Goal: Transaction & Acquisition: Subscribe to service/newsletter

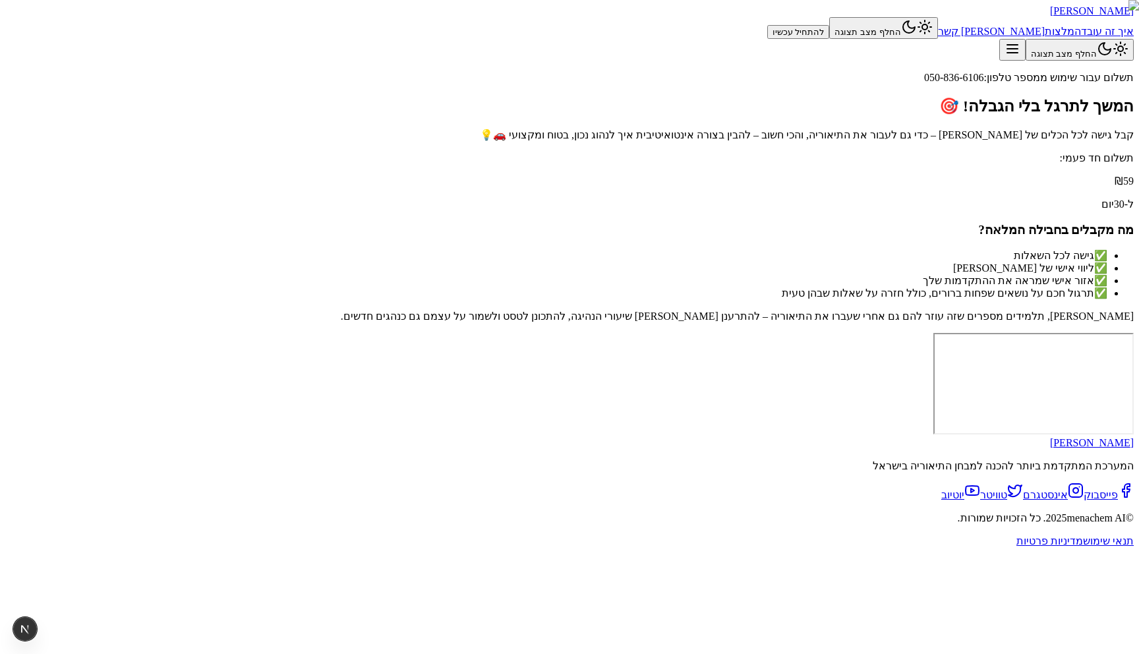
scroll to position [32, 0]
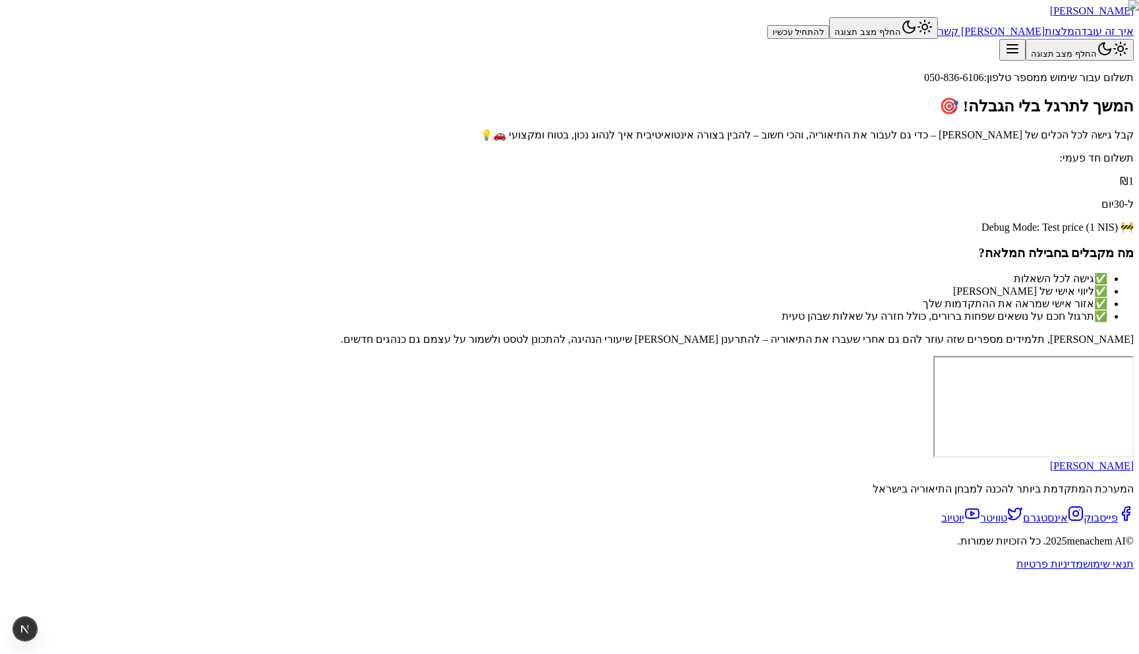
click at [676, 141] on p "קבל גישה לכל הכלים של מנחם – כדי גם לעבור את התיאוריה, והכי חשוב – להבין בצורה …" at bounding box center [569, 135] width 1128 height 13
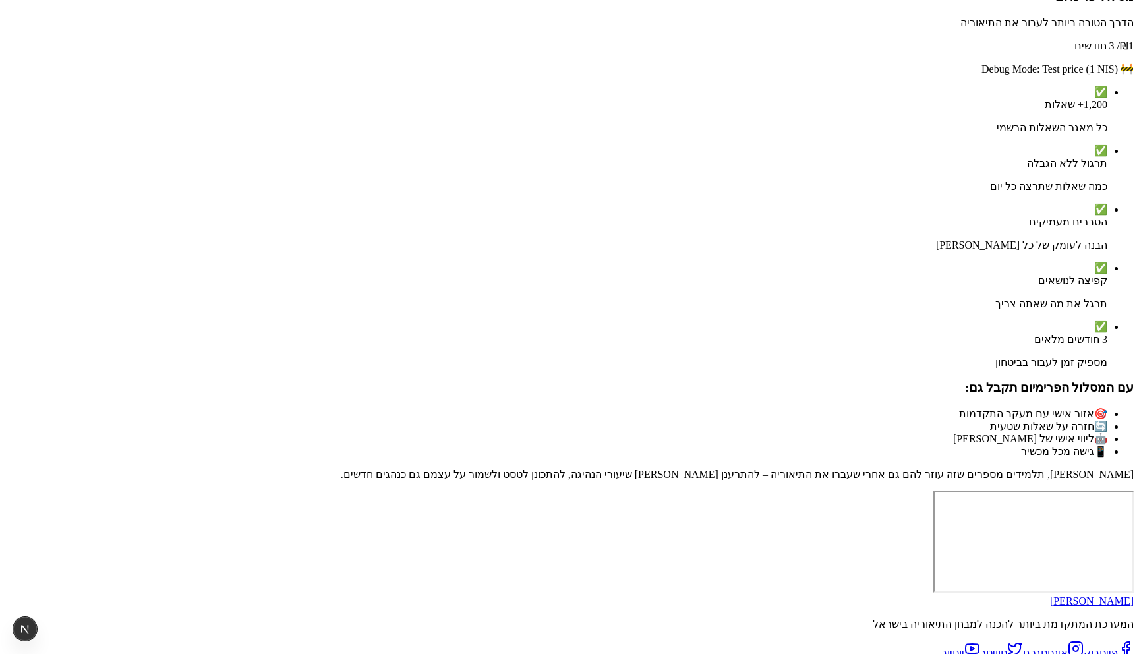
scroll to position [53, 0]
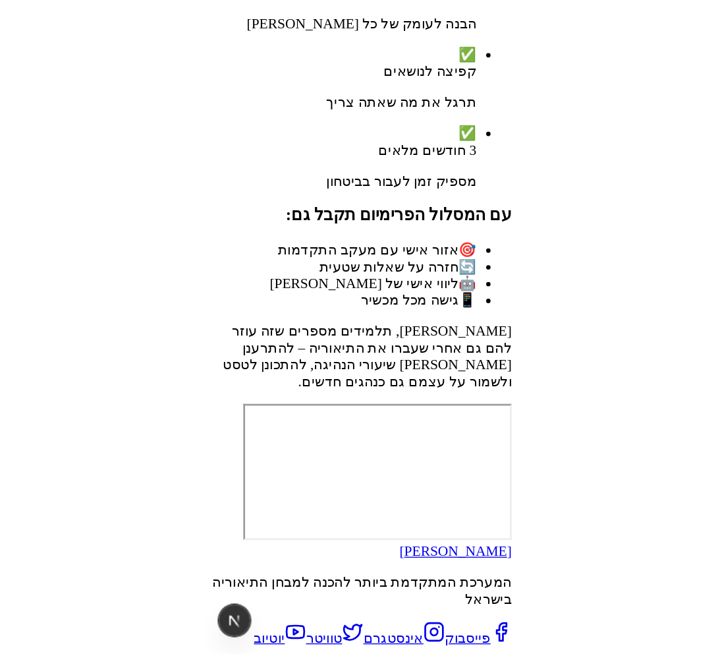
scroll to position [1012, 0]
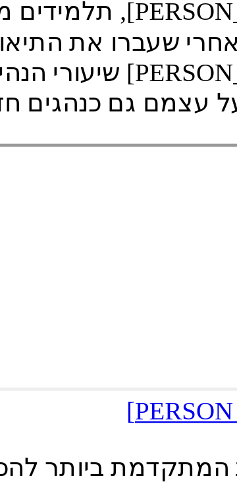
click at [163, 185] on div "עם המסלול הפרימיום תקבל גם: 🎯 אזור אישי עם מעקב התקדמות 🔄 חזרה על שאלות שטעית 🤖…" at bounding box center [118, 145] width 227 height 77
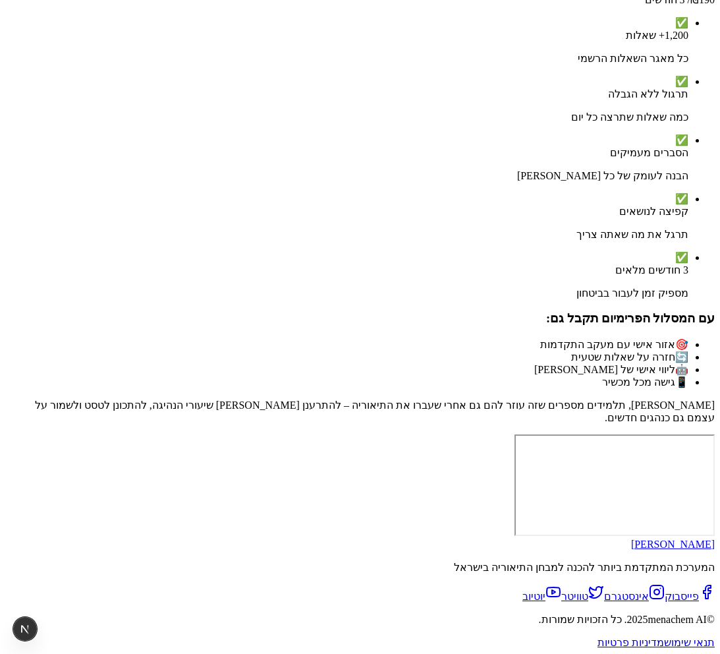
scroll to position [540, 0]
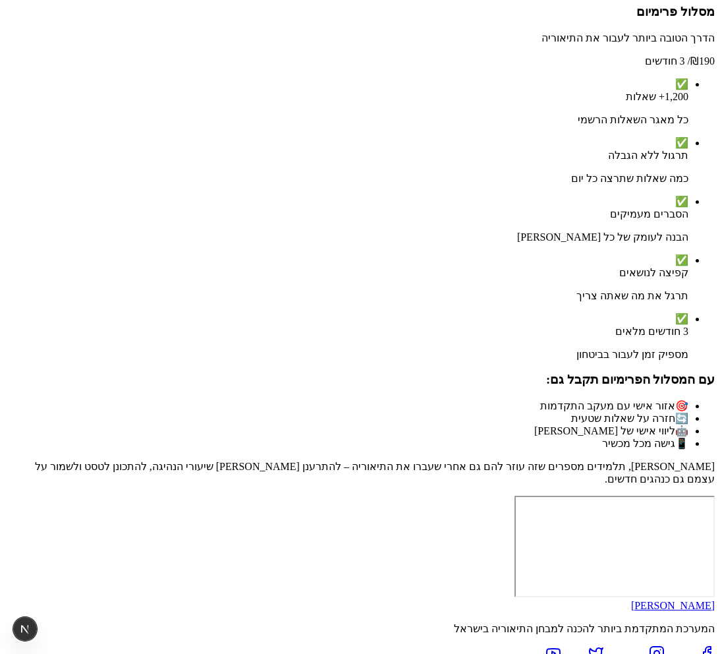
click at [577, 460] on p "אגב, תלמידים מספרים שזה עוזר להם גם אחרי שעברו את התיאוריה – להתרענן בין שיעורי…" at bounding box center [360, 472] width 710 height 25
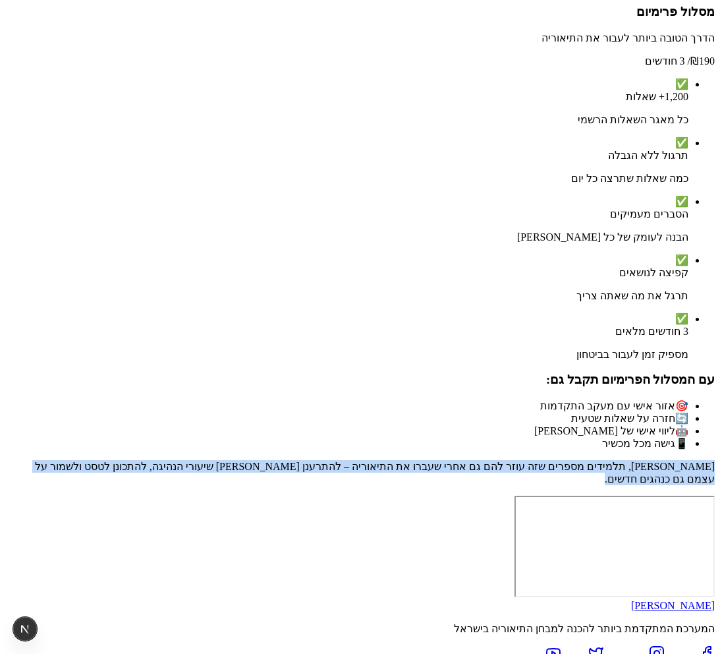
copy p "אגב, תלמידים מספרים שזה עוזר להם גם אחרי שעברו את התיאוריה – להתרענן בין שיעורי…"
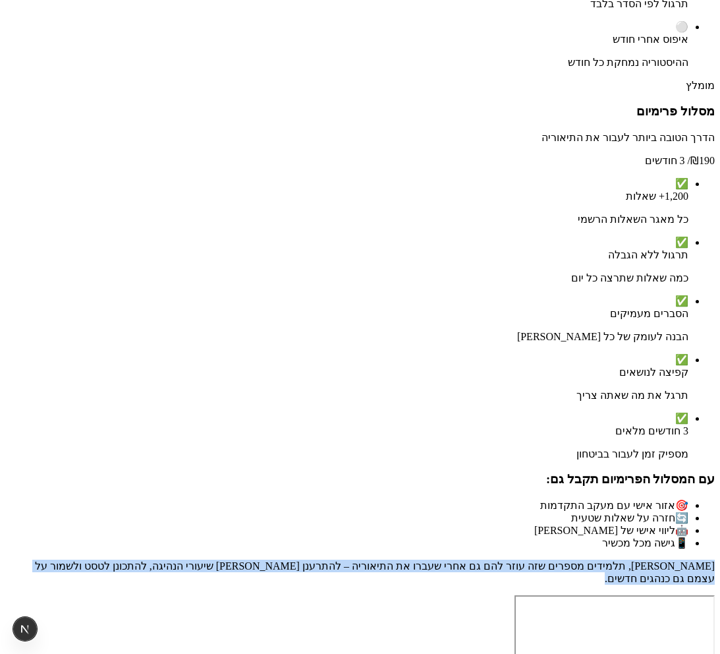
scroll to position [424, 0]
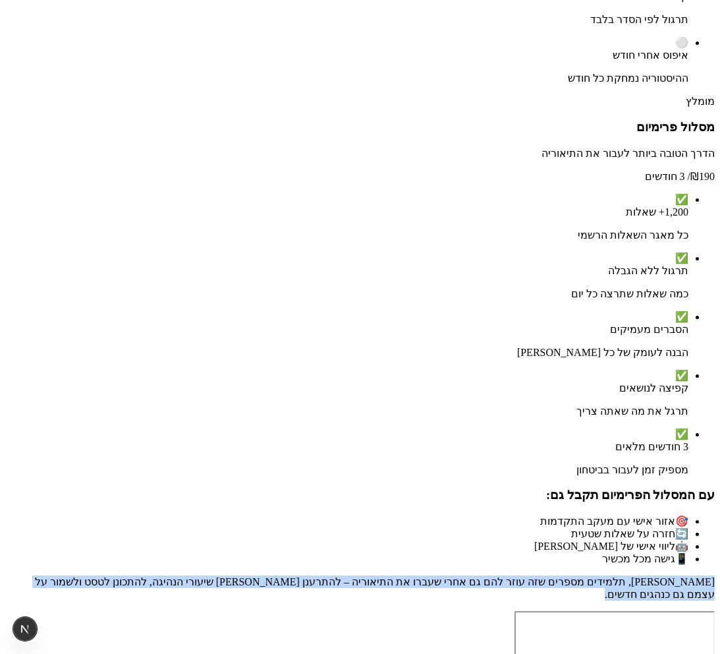
click at [605, 488] on h3 "עם המסלול הפרימיום תקבל גם:" at bounding box center [360, 495] width 710 height 14
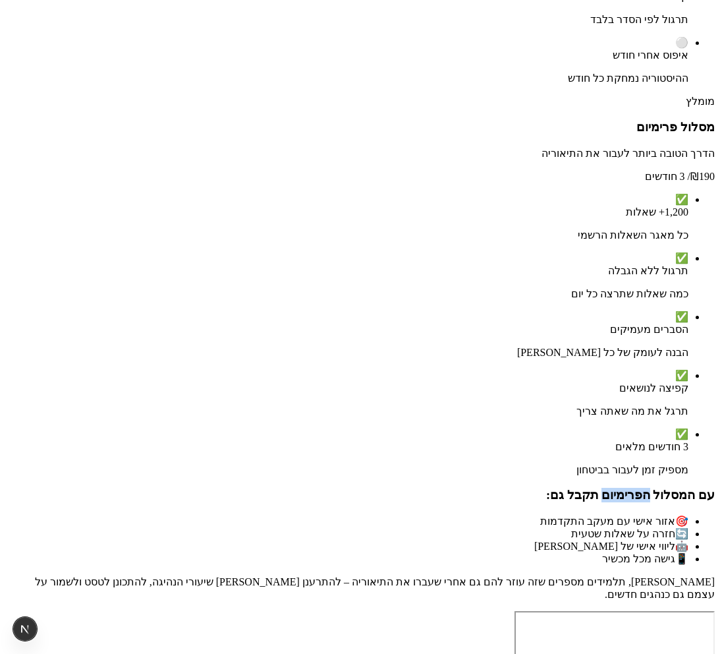
click at [605, 488] on h3 "עם המסלול הפרימיום תקבל גם:" at bounding box center [360, 495] width 710 height 14
copy h3 "עם המסלול הפרימיום תקבל גם:"
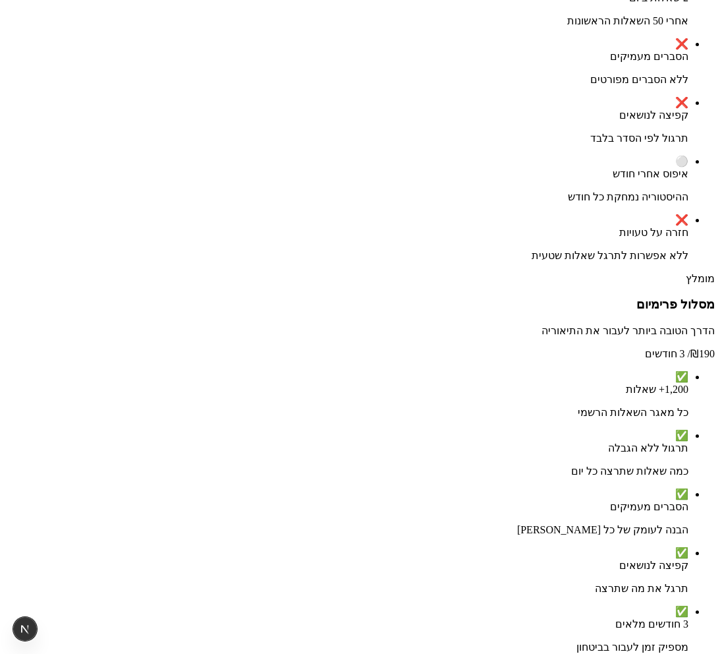
scroll to position [312, 0]
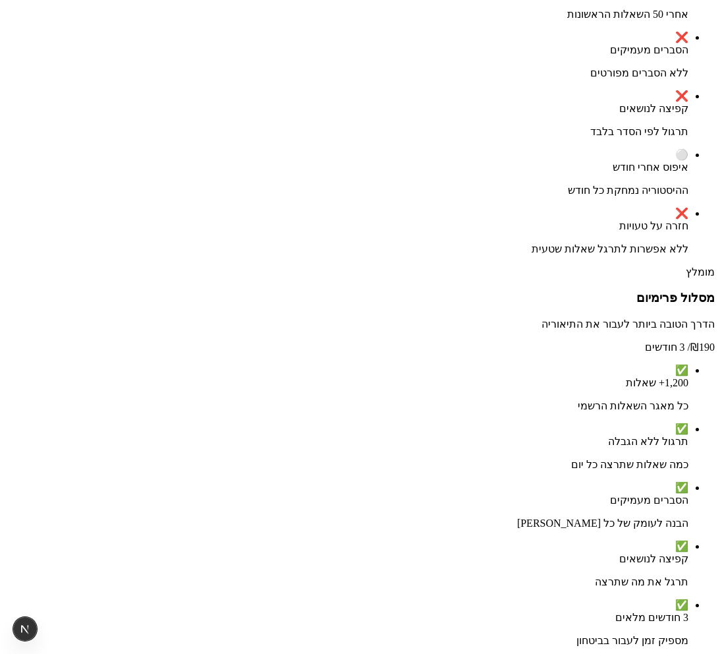
copy p "אגב, תלמידים מספרים שזה עוזר להם גם אחרי שעברו את התיאוריה – להתרענן בין שיעורי…"
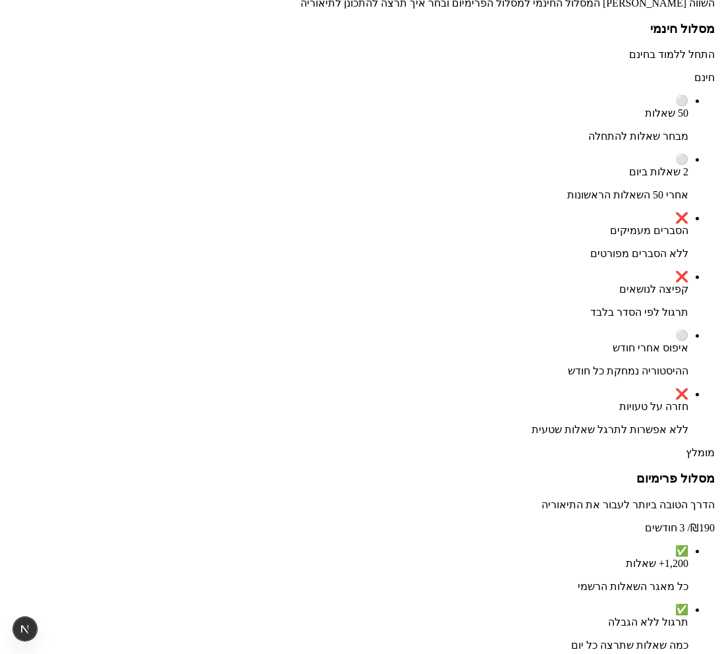
scroll to position [22, 0]
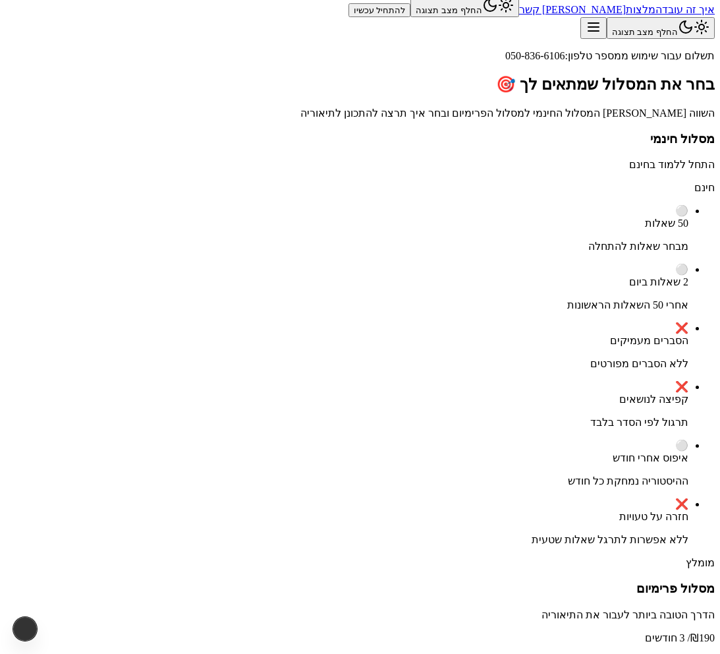
click at [589, 62] on p "תשלום עבור שימוש ממספר טלפון: 050-836-6106" at bounding box center [360, 55] width 710 height 13
copy p "תשלום עבור שימוש ממספר טלפון: 050-836-6106"
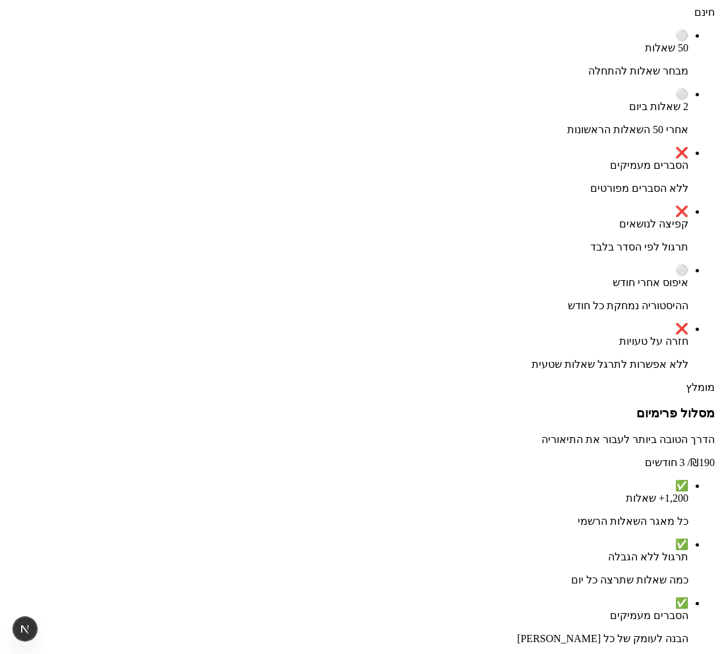
scroll to position [315, 0]
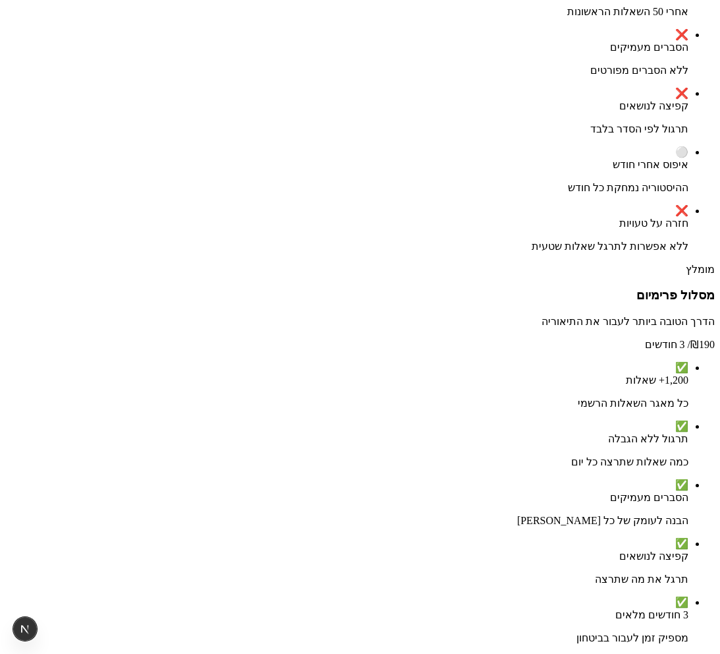
click at [485, 573] on p "תרגל את מה שתרצה" at bounding box center [346, 579] width 683 height 13
copy p "תרגל את מה שתרצה"
drag, startPoint x: 485, startPoint y: 480, endPoint x: 719, endPoint y: 442, distance: 237.1
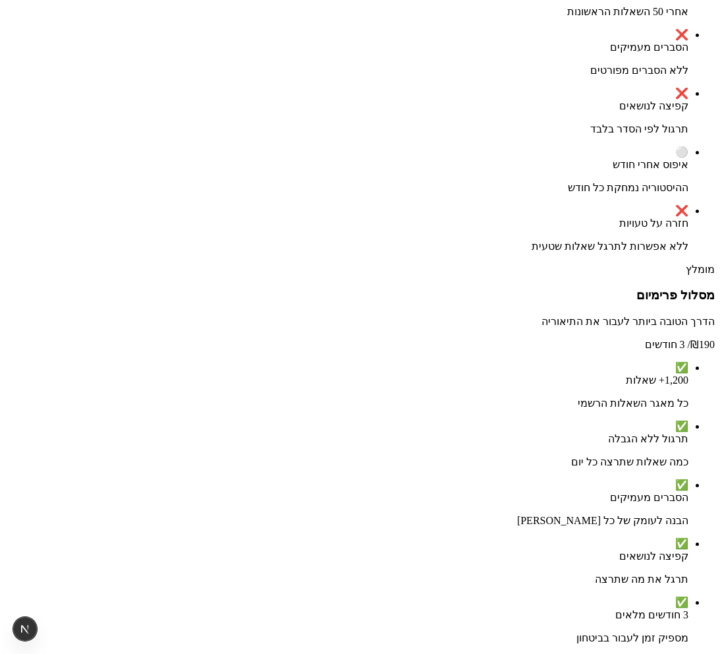
click at [715, 442] on section "תשלום עבור שימוש ממספר טלפון: 050-836-6106 בחר את המסלול שמתאים לך 🎯 השווה בין …" at bounding box center [360, 316] width 710 height 1120
copy p "מנחם ילווה אותך לאורך כל המסע – גם אחרי שתעבור את התיאוריה ובמקביל לשיעורי הנהי…"
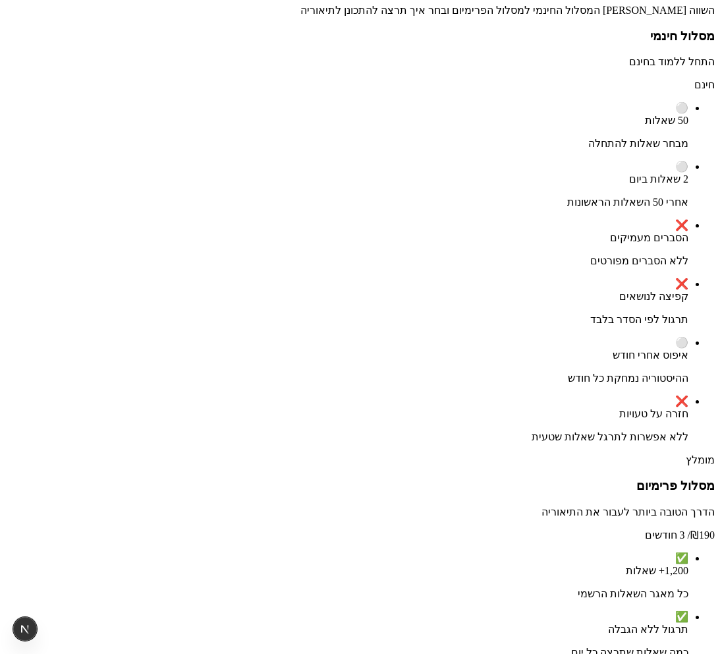
scroll to position [198, 0]
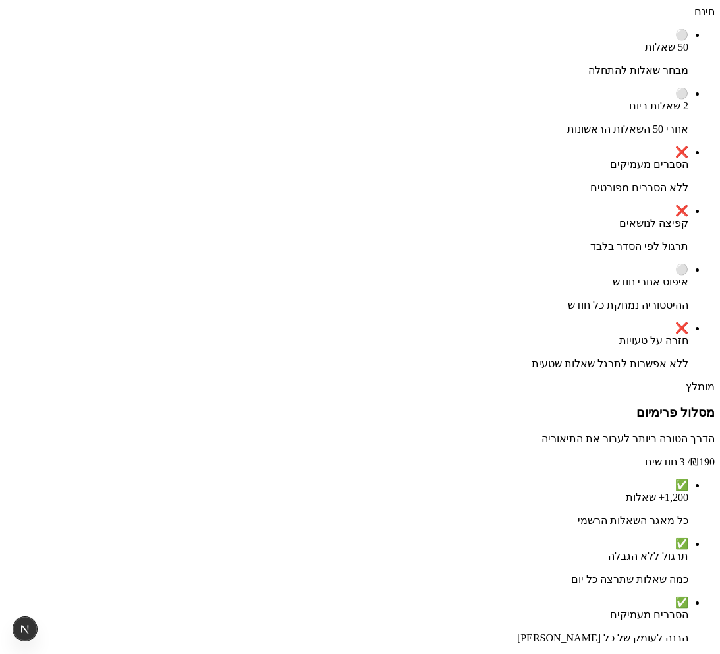
drag, startPoint x: 421, startPoint y: 436, endPoint x: 495, endPoint y: 414, distance: 77.1
copy div "קפיצה לנושאים תרגל את מה שאתה רוצה - קפוץ לכל נושא"
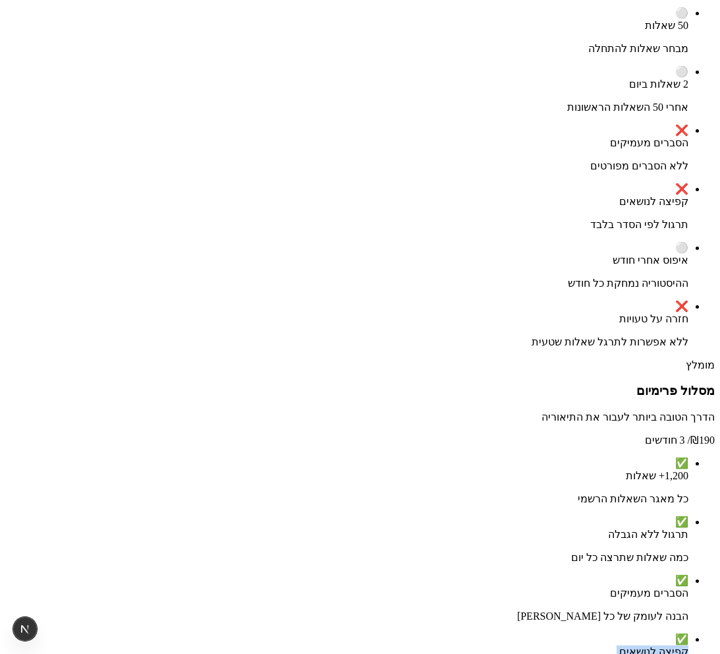
scroll to position [229, 0]
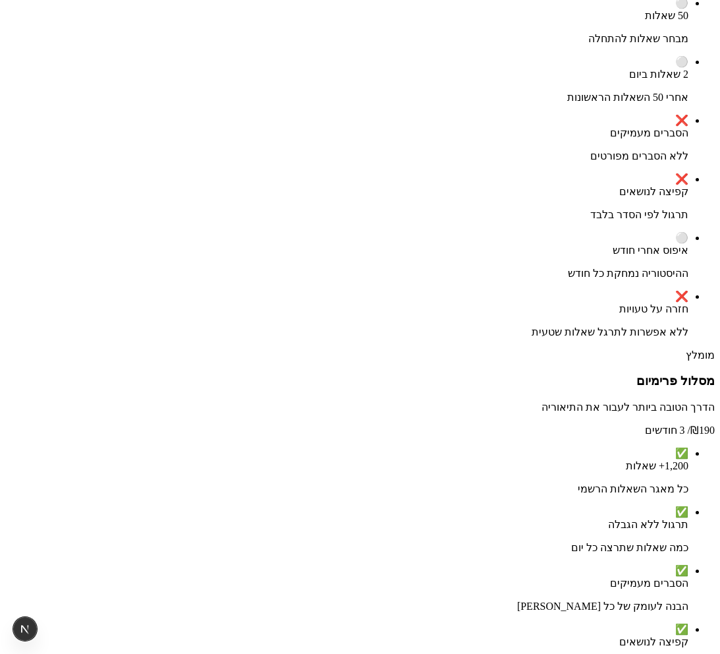
click at [572, 339] on div "מסלול חינמי התחל ללמוד בחינם חינם ⚪ 50 שאלות מבחר שאלות להתחלה ⚪ 2 שאלות ביום א…" at bounding box center [360, 131] width 710 height 415
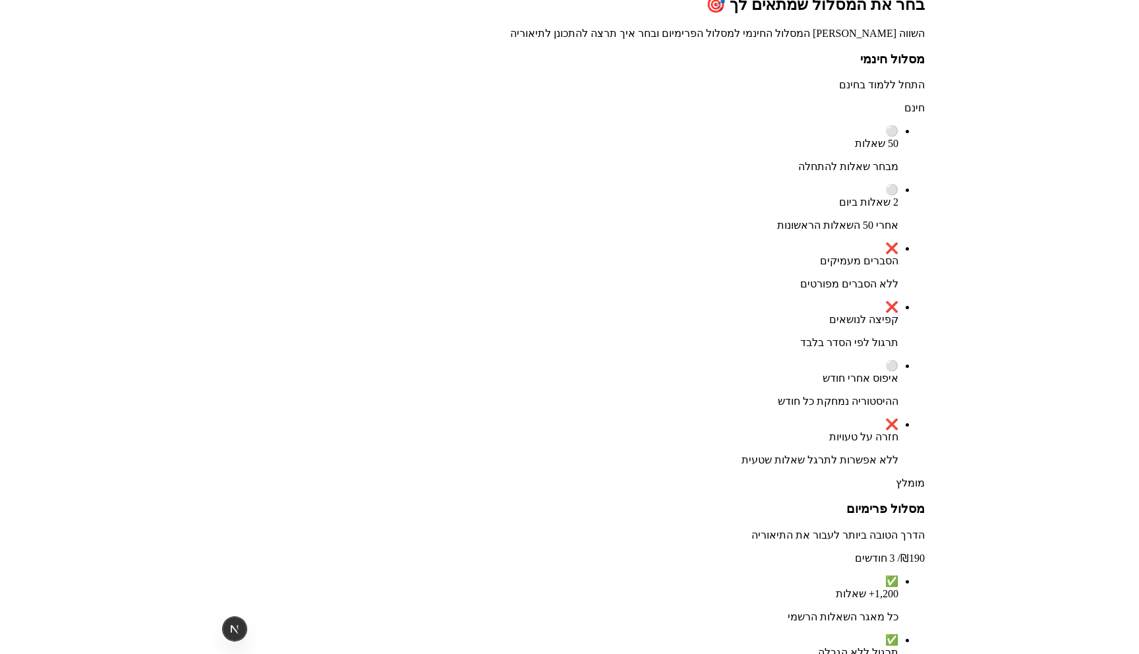
scroll to position [123, 0]
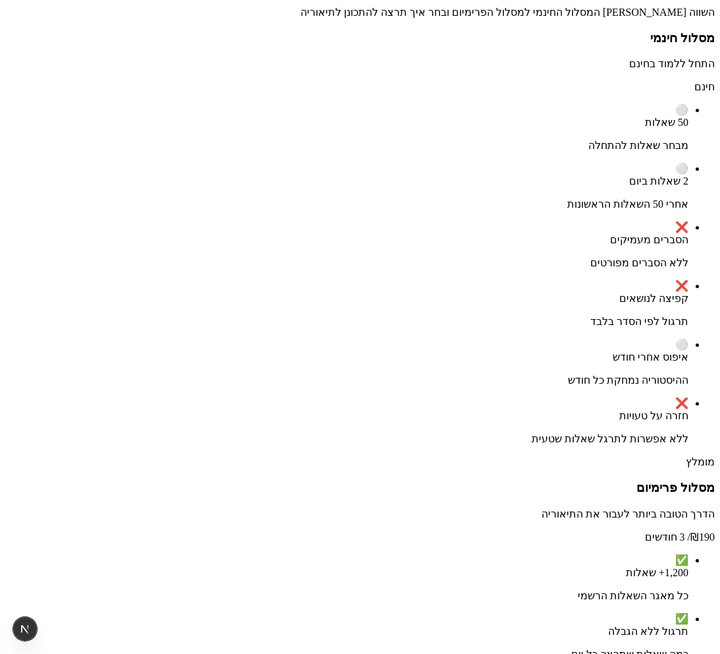
click at [645, 18] on p "השווה בין המסלול החינמי למסלול הפרימיום ובחר איך תרצה להתכונן לתיאוריה" at bounding box center [360, 12] width 710 height 13
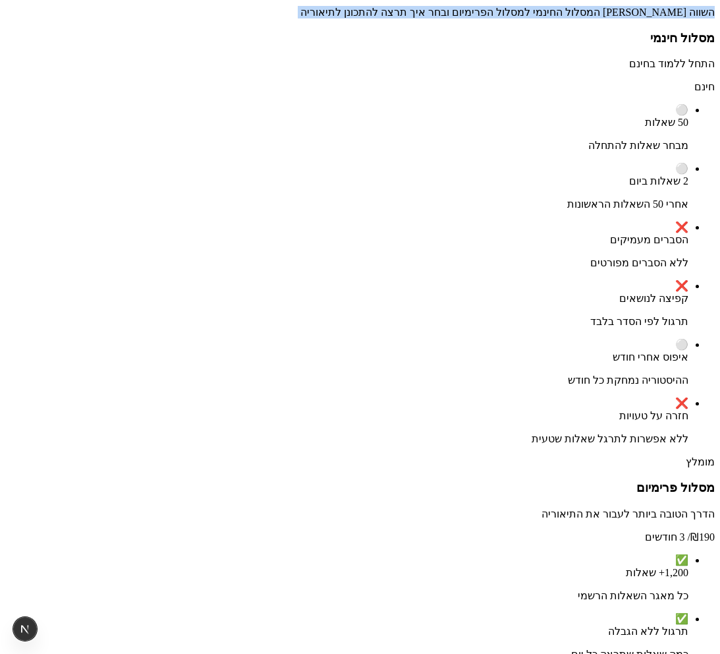
click at [645, 18] on p "השווה בין המסלול החינמי למסלול הפרימיום ובחר איך תרצה להתכונן לתיאוריה" at bounding box center [360, 12] width 710 height 13
copy p "השווה בין המסלול החינמי למסלול הפרימיום ובחר איך תרצה להתכונן לתיאוריה"
click at [565, 18] on p "השווה בין המסלול החינמי למסלול הפרימיום ובחר איך תרצה להתכונן לתיאוריה" at bounding box center [360, 12] width 710 height 13
drag, startPoint x: 508, startPoint y: 172, endPoint x: 645, endPoint y: 76, distance: 167.1
click at [645, 76] on div "בחר את המסלול שמתאים לך 🎯 השווה בין המסלול החינמי למסלול הפרימיום ובחר איך תרצה…" at bounding box center [360, 452] width 710 height 956
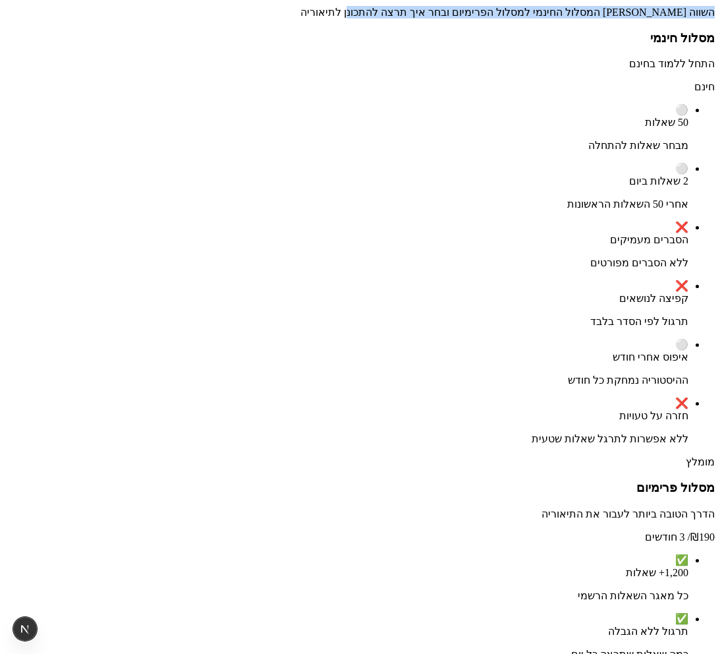
copy div "בחר את המסלול שמתאים לך 🎯 השווה בין המסלול החינמי למסלול הפרימיום ובחר איך תרצה…"
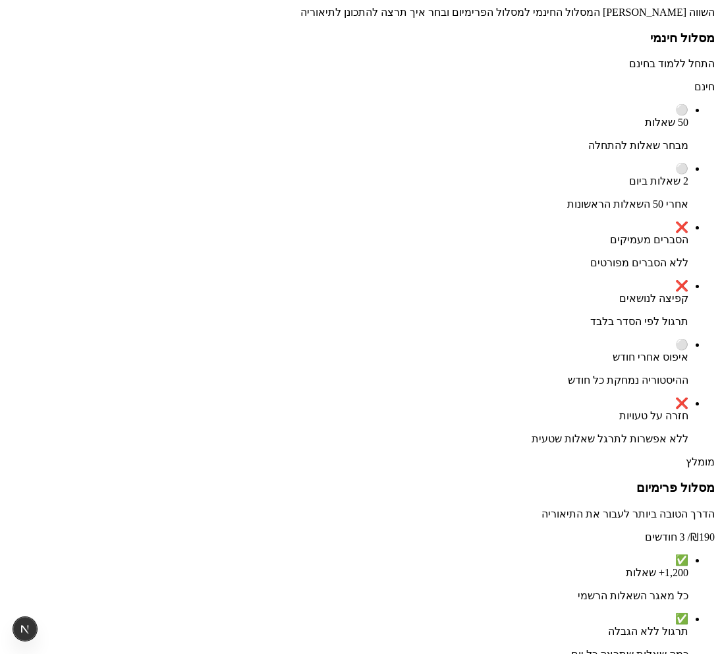
copy p "תשלום עבור שימוש ממספר טלפון: 050-836-6106"
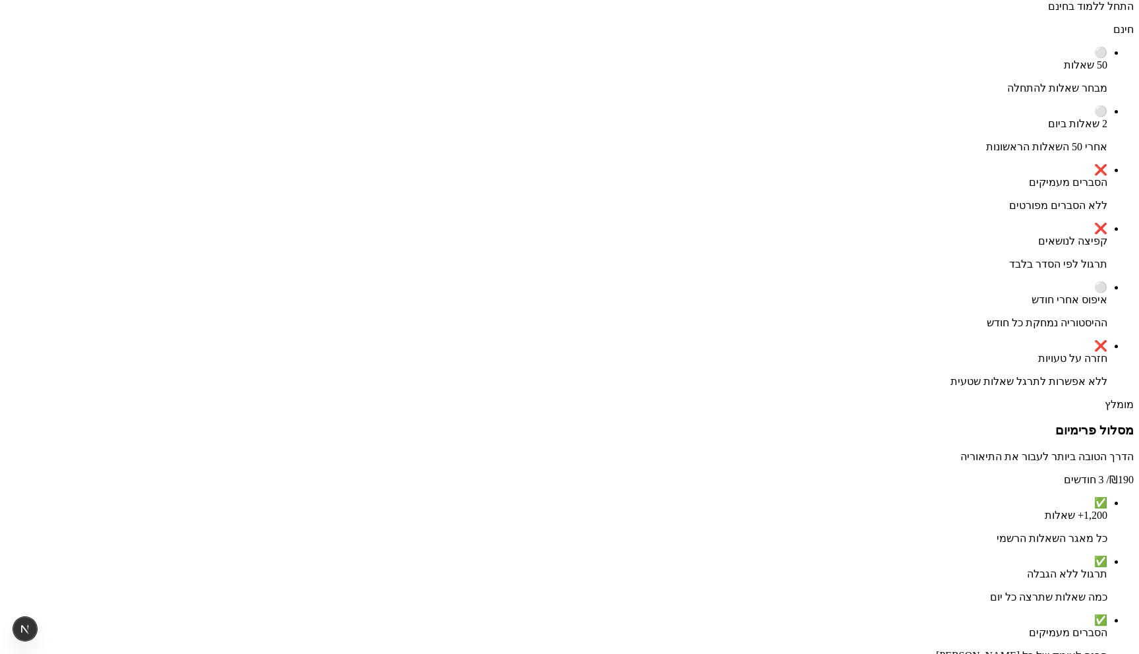
click at [727, 152] on section "תשלום עבור שימוש ממספר טלפון: 050-836-6106 מסלול חינמי התחל ללמוד בחינם חינם ⚪ …" at bounding box center [569, 474] width 1128 height 1050
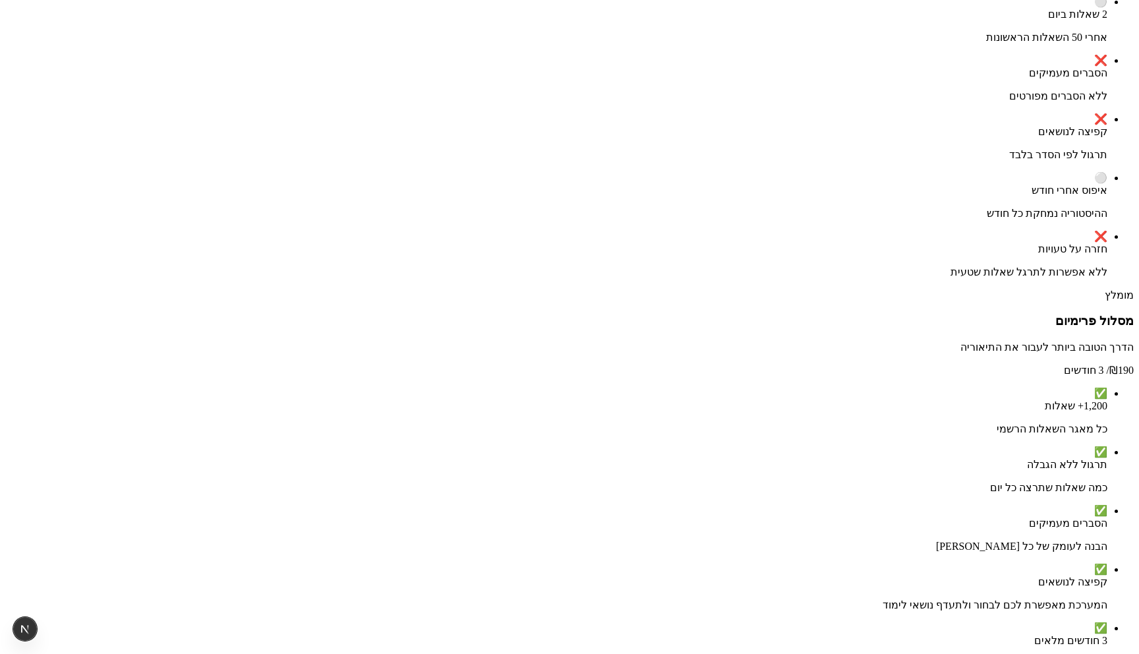
scroll to position [252, 0]
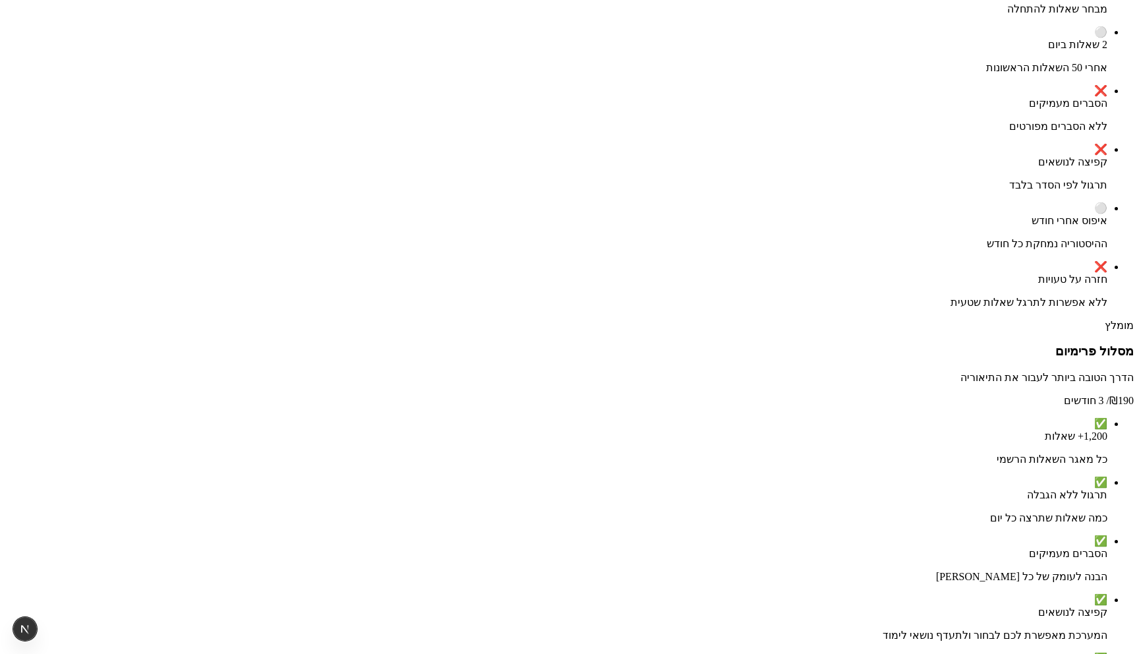
scroll to position [196, 0]
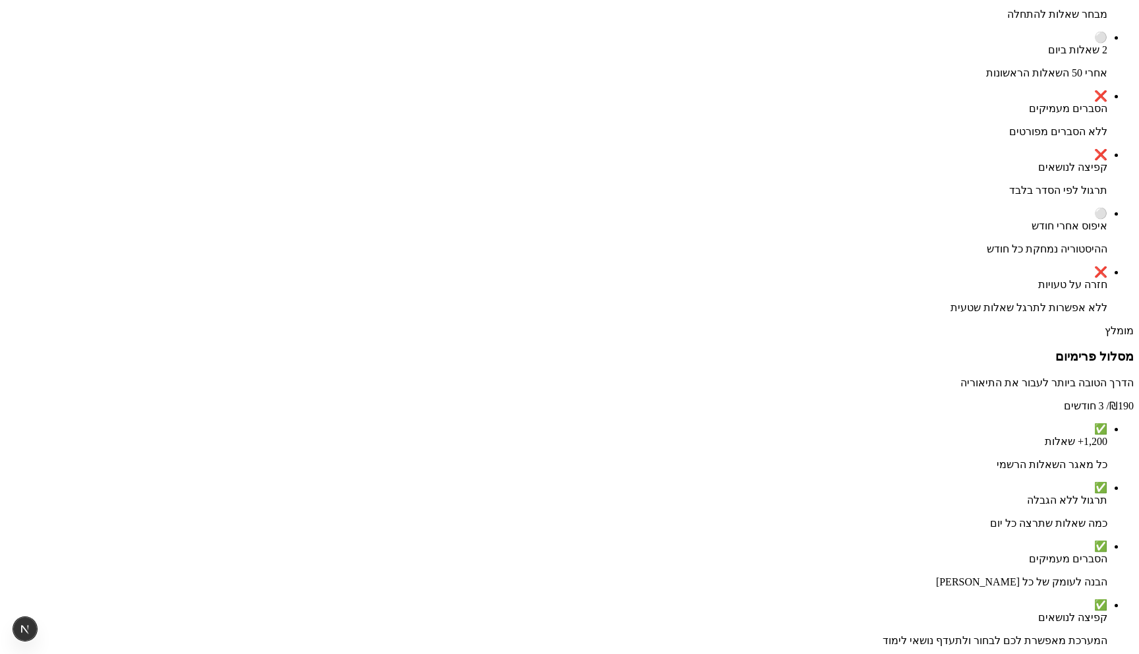
drag, startPoint x: 700, startPoint y: 268, endPoint x: 815, endPoint y: 196, distance: 135.9
copy div "מסלול חינמי התחל ללמוד בחינם חינם"
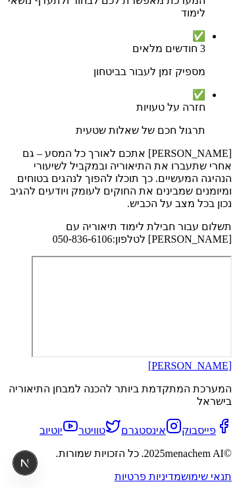
scroll to position [1588, 0]
